Goal: Task Accomplishment & Management: Use online tool/utility

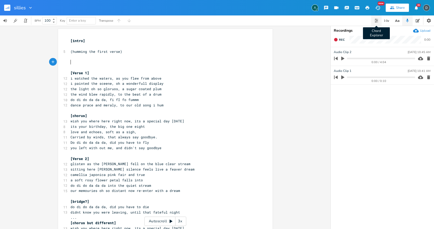
click at [375, 19] on icon "button" at bounding box center [376, 21] width 4 height 4
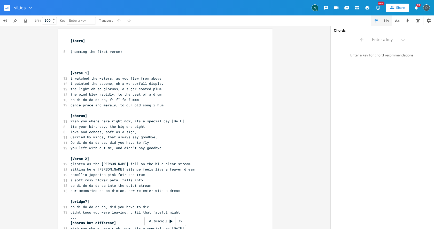
click at [390, 21] on button "button" at bounding box center [386, 20] width 10 height 10
click at [399, 22] on icon "button" at bounding box center [397, 21] width 6 height 6
click at [407, 23] on icon "button" at bounding box center [407, 20] width 5 height 5
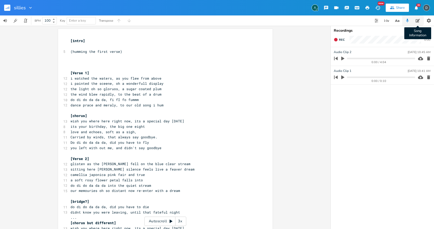
click at [417, 23] on button "Song Information" at bounding box center [417, 20] width 10 height 10
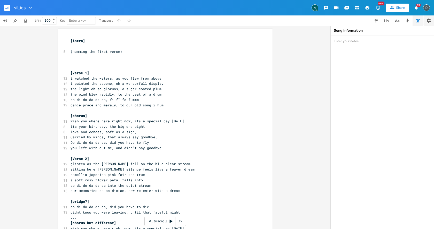
click at [426, 23] on icon "button" at bounding box center [428, 20] width 5 height 5
click at [97, 61] on pre "​" at bounding box center [162, 62] width 186 height 5
click at [80, 61] on pre "​" at bounding box center [162, 62] width 186 height 5
click at [428, 22] on icon "button" at bounding box center [428, 21] width 4 height 4
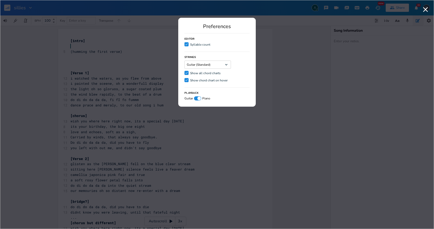
click at [194, 99] on div at bounding box center [197, 99] width 7 height 4
checkbox input "false"
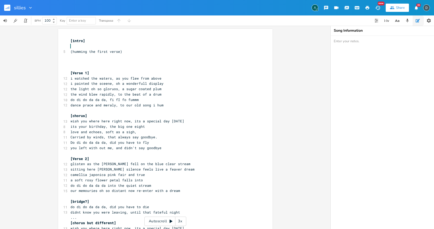
click at [131, 63] on pre "​" at bounding box center [162, 62] width 186 height 5
click at [52, 62] on icon "button" at bounding box center [53, 62] width 5 height 5
click at [97, 58] on pre "​" at bounding box center [162, 56] width 186 height 5
click at [93, 62] on pre "​" at bounding box center [162, 62] width 186 height 5
click at [86, 63] on pre "​" at bounding box center [162, 62] width 186 height 5
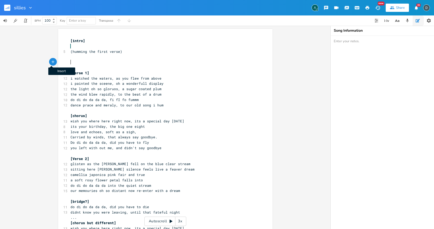
click at [51, 62] on icon "button" at bounding box center [53, 62] width 5 height 5
click at [60, 62] on icon "button" at bounding box center [61, 62] width 2 height 2
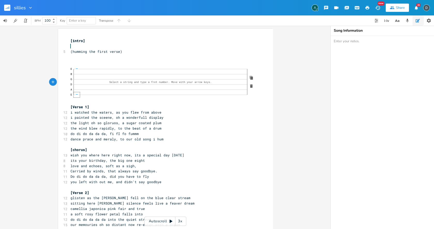
click at [75, 96] on span "—" at bounding box center [76, 94] width 3 height 3
click at [77, 102] on pre "E 0 0 0 0 0 0 0 0 0 B G 0 0 0 0 0 0 0 0 0 D A — E 0 0 0 0 6 6 6 6 5 5" at bounding box center [162, 84] width 187 height 39
click at [49, 102] on div "button" at bounding box center [53, 102] width 8 height 8
click at [62, 101] on icon "button" at bounding box center [62, 102] width 4 height 4
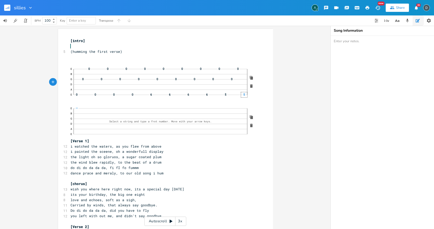
click at [243, 94] on span "5" at bounding box center [244, 94] width 3 height 3
click at [76, 110] on span "—" at bounding box center [76, 108] width 3 height 3
click at [226, 95] on div "5" at bounding box center [225, 94] width 6 height 5
click at [231, 79] on div "0" at bounding box center [231, 79] width 6 height 5
click at [243, 93] on span "0" at bounding box center [244, 94] width 3 height 3
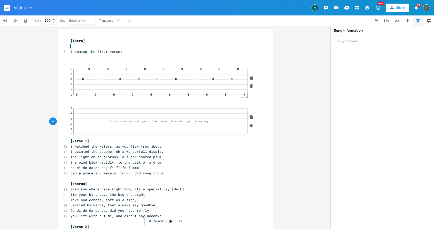
click at [75, 110] on span "—" at bounding box center [76, 108] width 3 height 3
click at [266, 176] on div "xxxxxxxxxx [intro] 5 (humming the first verse) ​ ​ E 0 0 0 0 0 0 0 0 B G 0 0 0 …" at bounding box center [169, 195] width 200 height 317
